Goal: Information Seeking & Learning: Learn about a topic

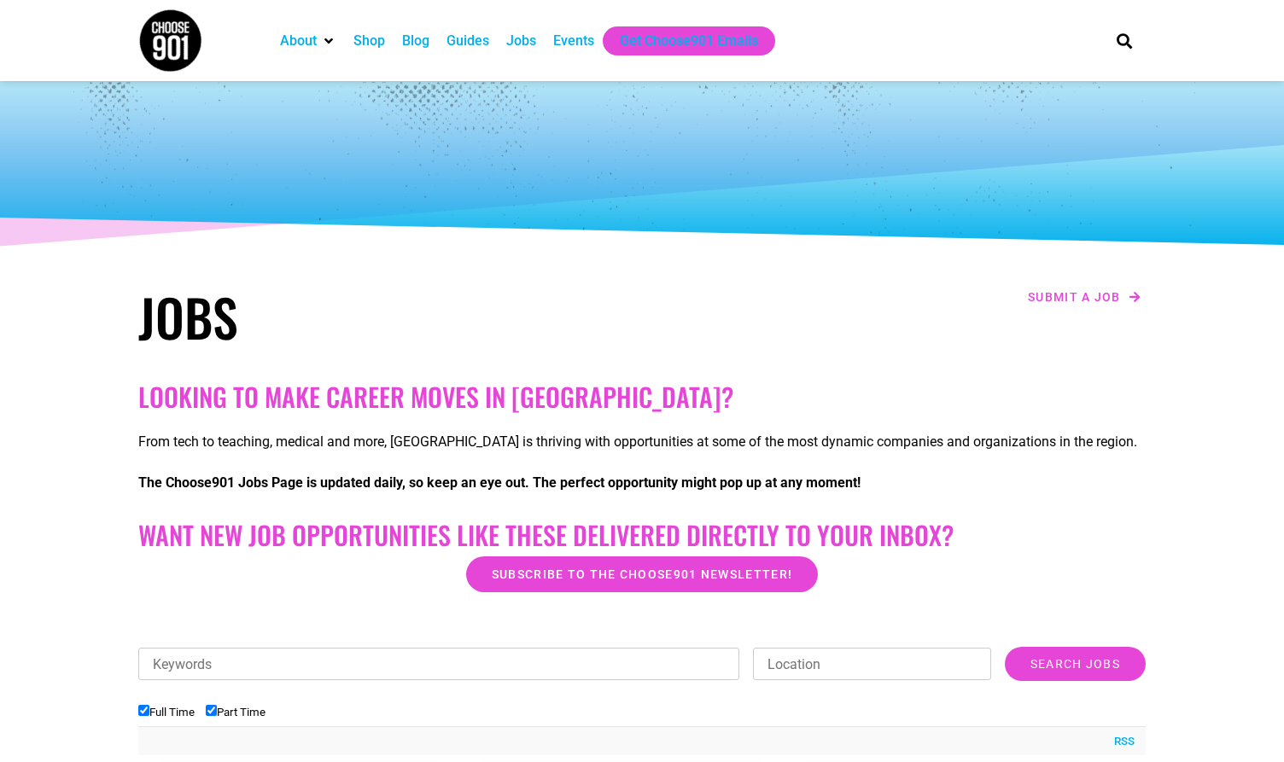
click at [173, 64] on img at bounding box center [170, 41] width 64 height 64
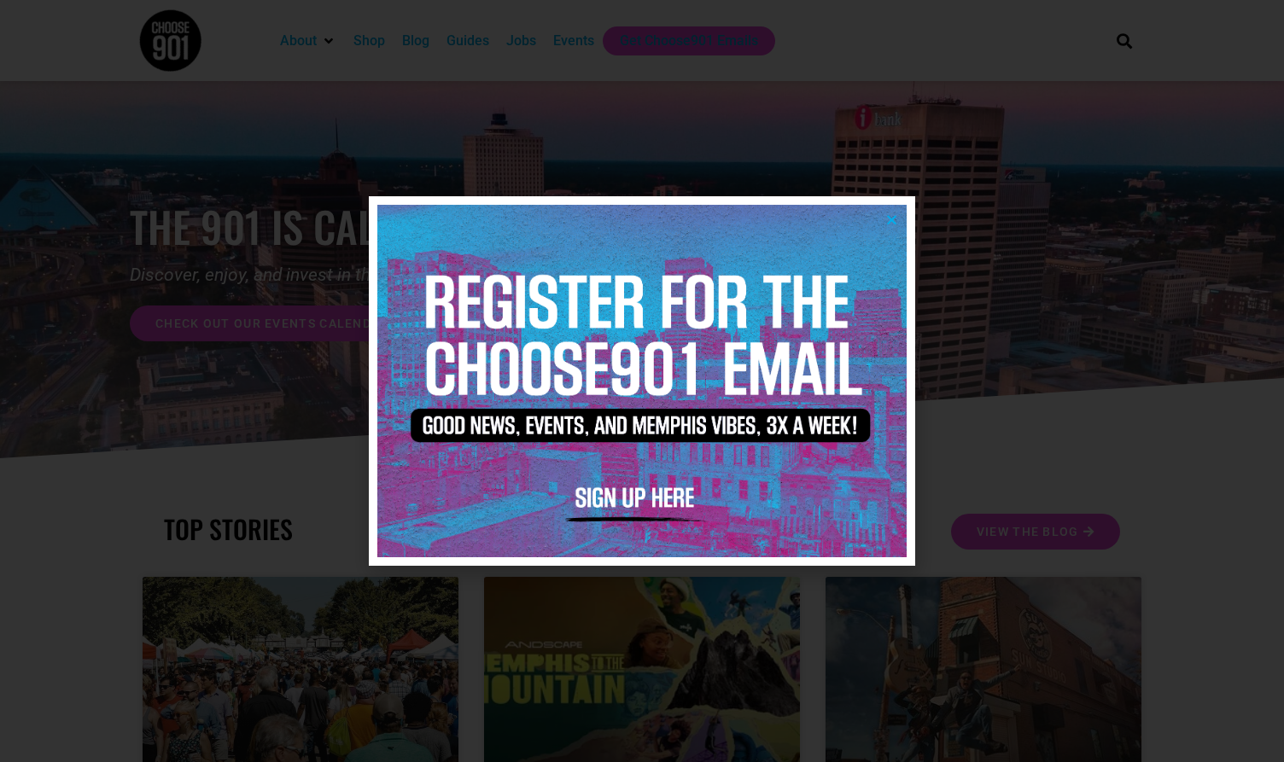
click at [308, 438] on div at bounding box center [642, 381] width 1284 height 762
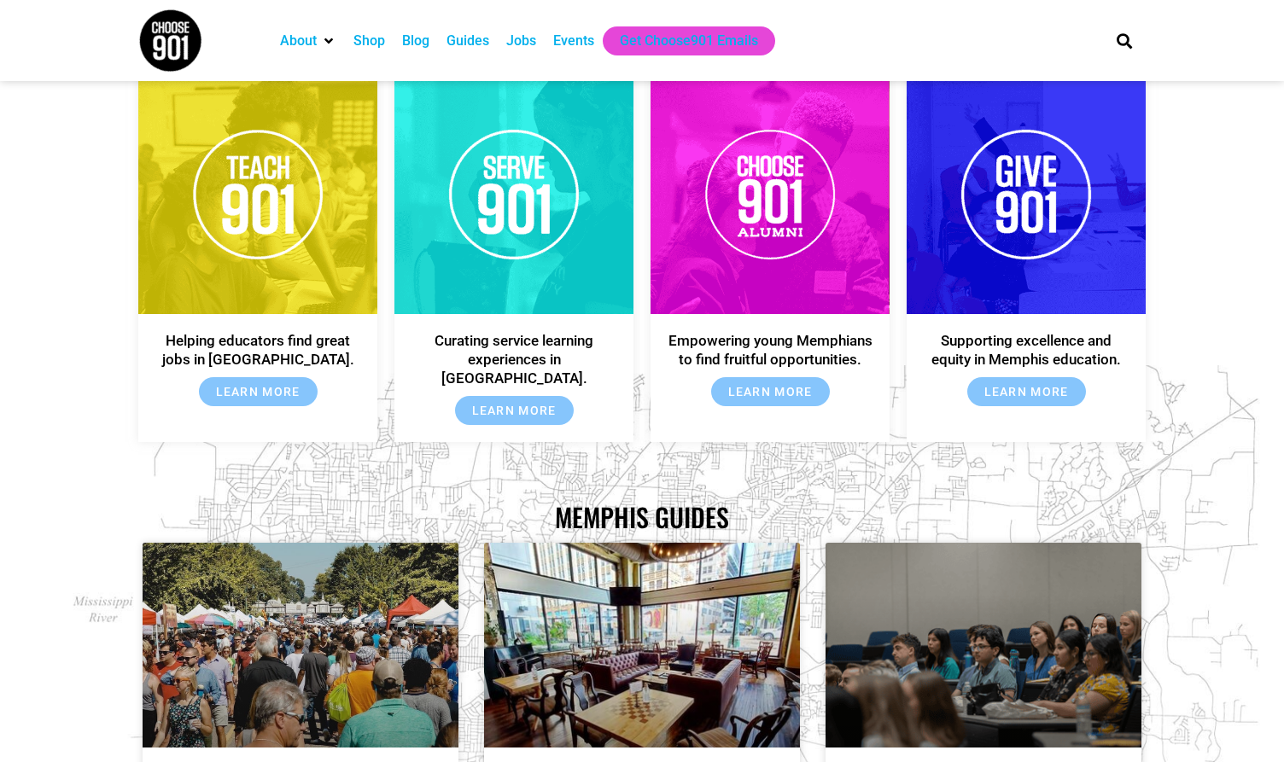
scroll to position [2618, 0]
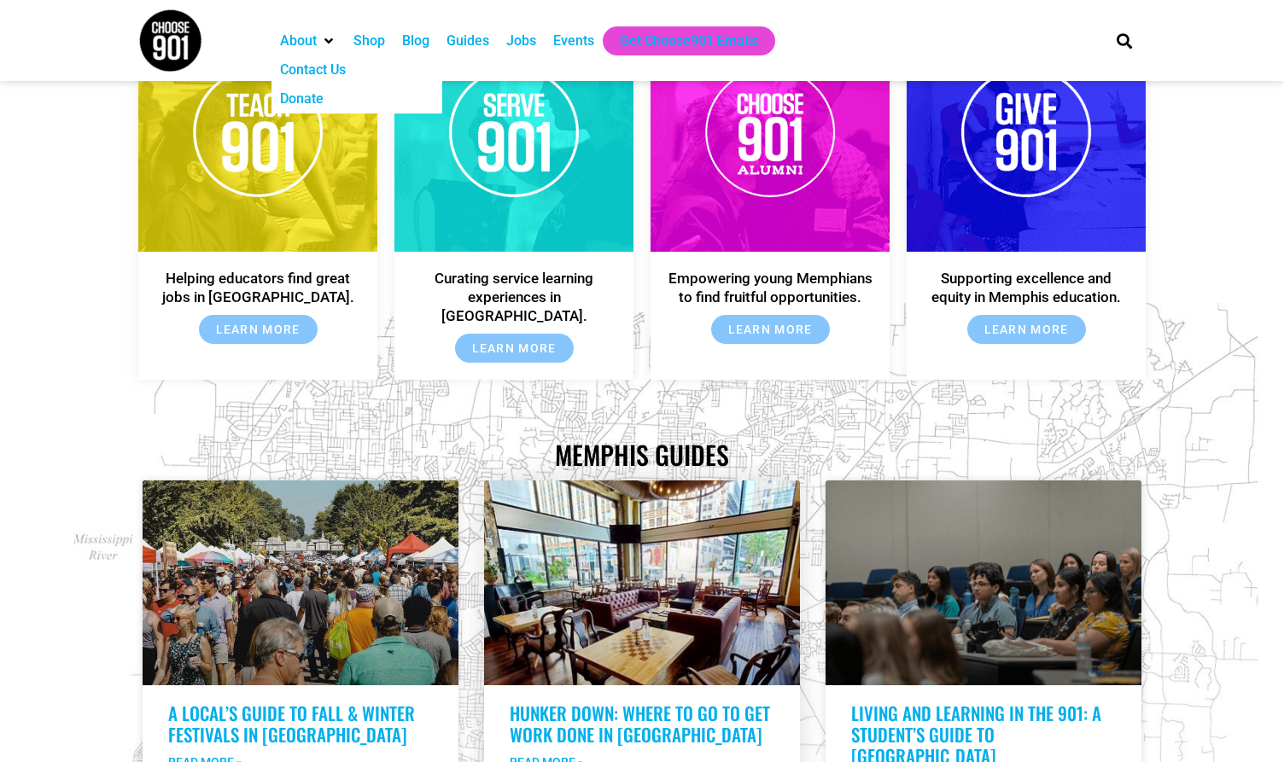
click at [646, 570] on link at bounding box center [642, 583] width 316 height 205
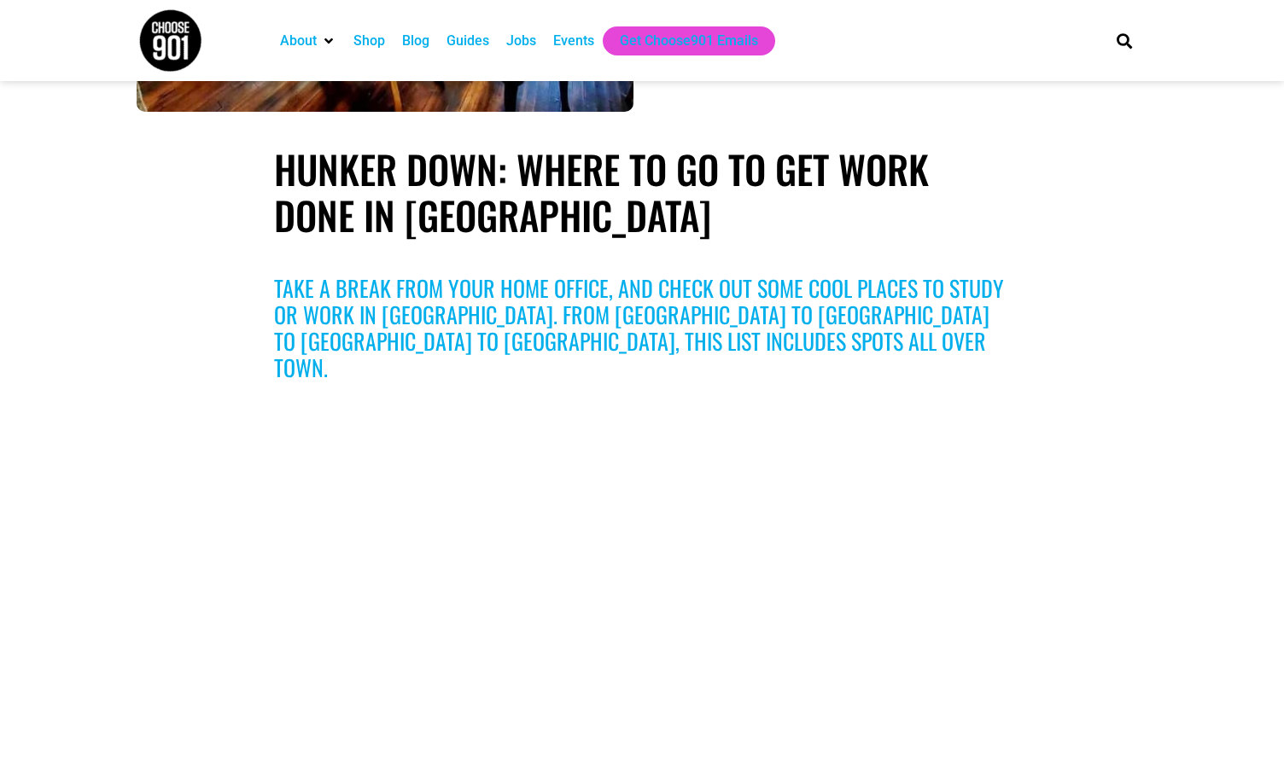
scroll to position [673, 0]
